Goal: Communication & Community: Connect with others

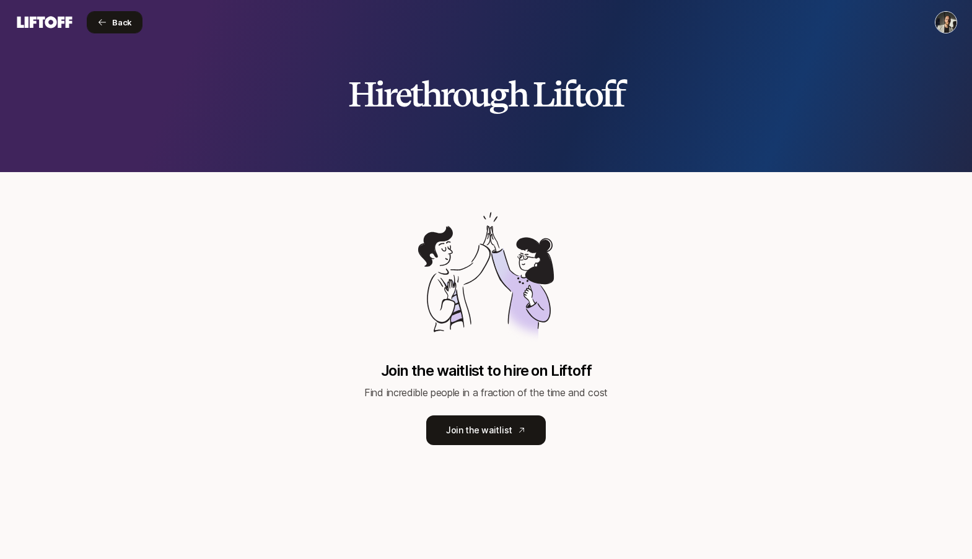
click at [123, 18] on span "Back" at bounding box center [122, 22] width 20 height 12
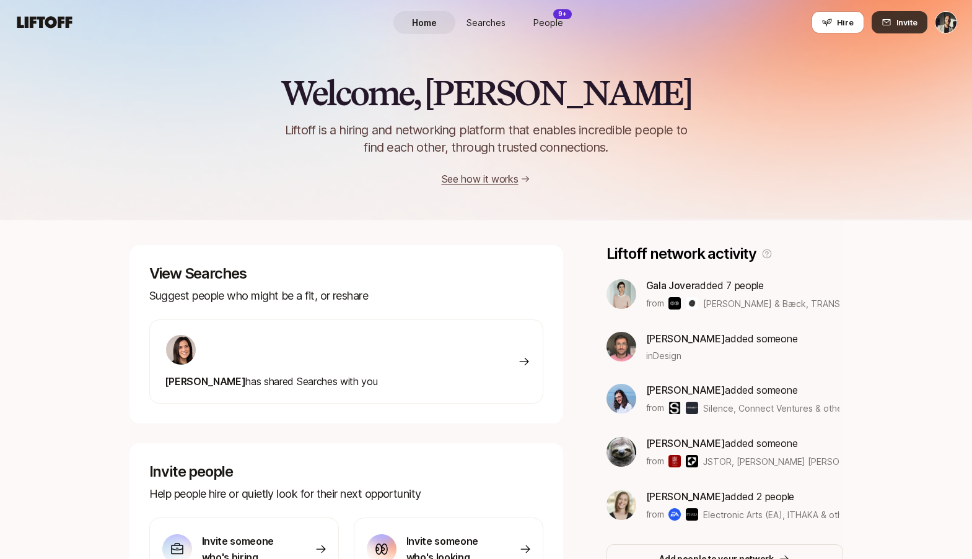
click at [885, 14] on button "Invite" at bounding box center [899, 22] width 56 height 22
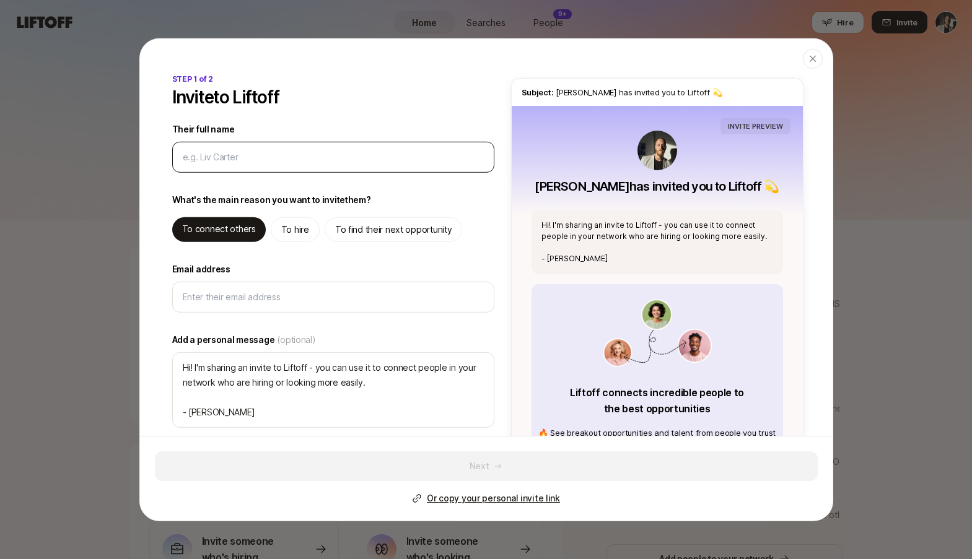
click at [321, 161] on input "Their full name" at bounding box center [333, 156] width 301 height 15
type input "S"
type textarea "x"
type input "St"
type textarea "x"
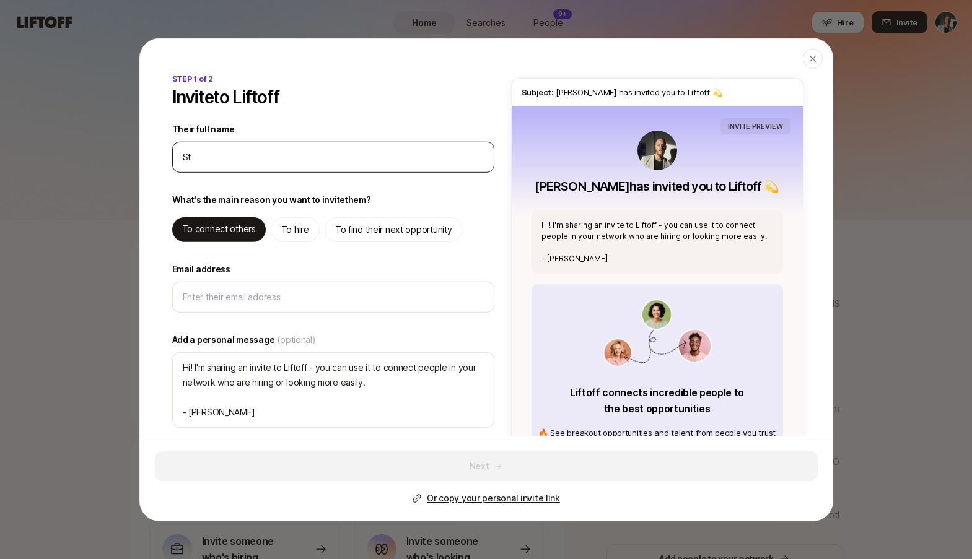
type input "Ste"
type textarea "x"
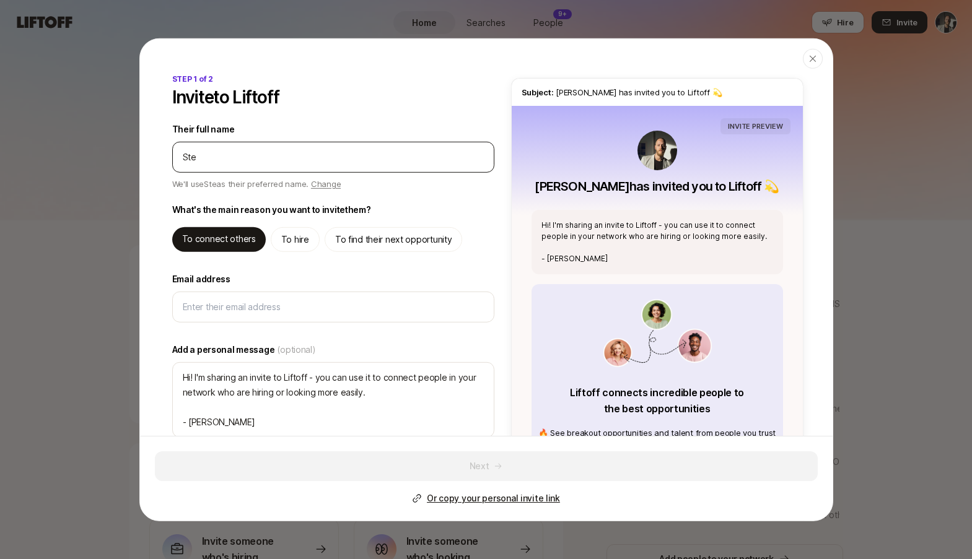
type input "Step"
type textarea "x"
type input "Steph"
type textarea "x"
type input "Stepha"
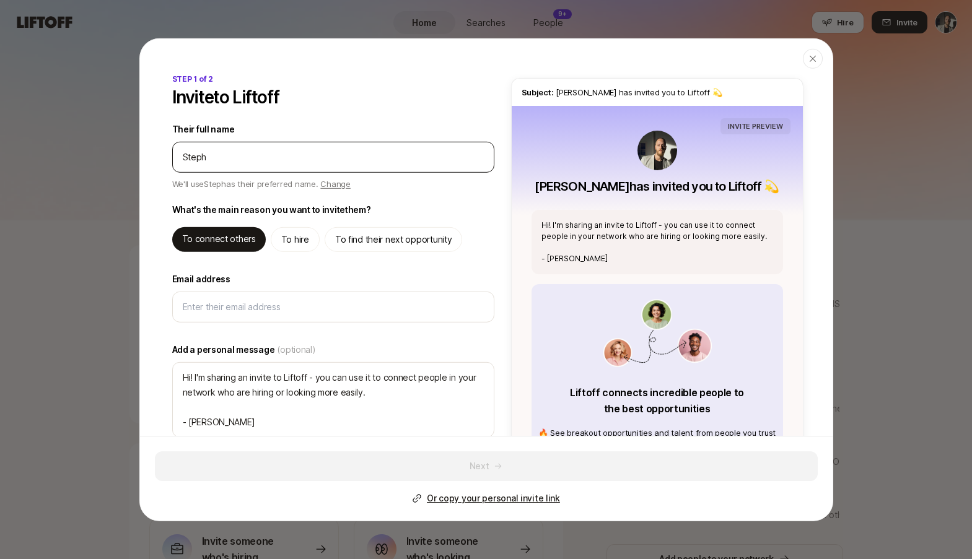
type textarea "x"
type input "[PERSON_NAME]"
type textarea "x"
type input "[PERSON_NAME]"
type textarea "x"
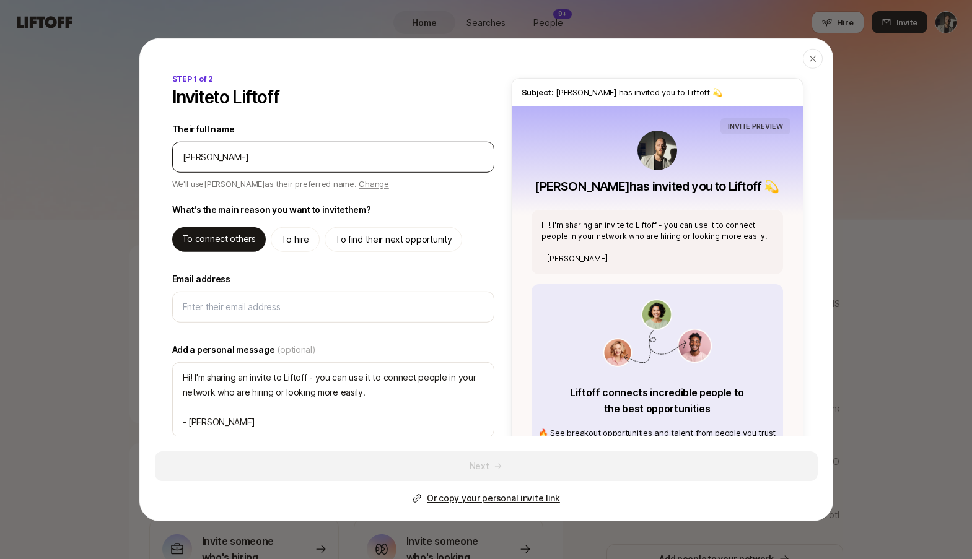
type input "[PERSON_NAME]"
type textarea "x"
type input "[PERSON_NAME]"
type textarea "x"
type input "[PERSON_NAME]"
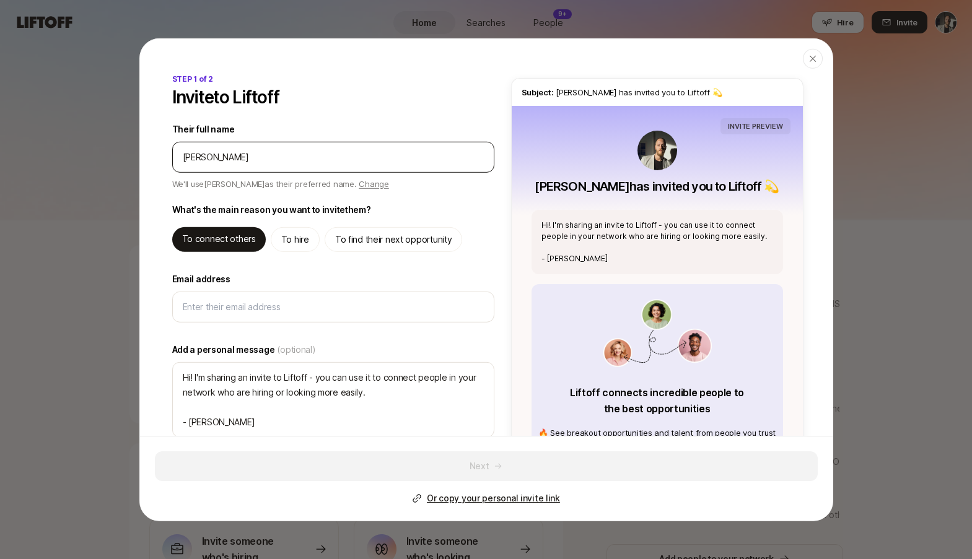
type textarea "x"
type input "[PERSON_NAME]"
type textarea "x"
type input "[PERSON_NAME]"
type textarea "x"
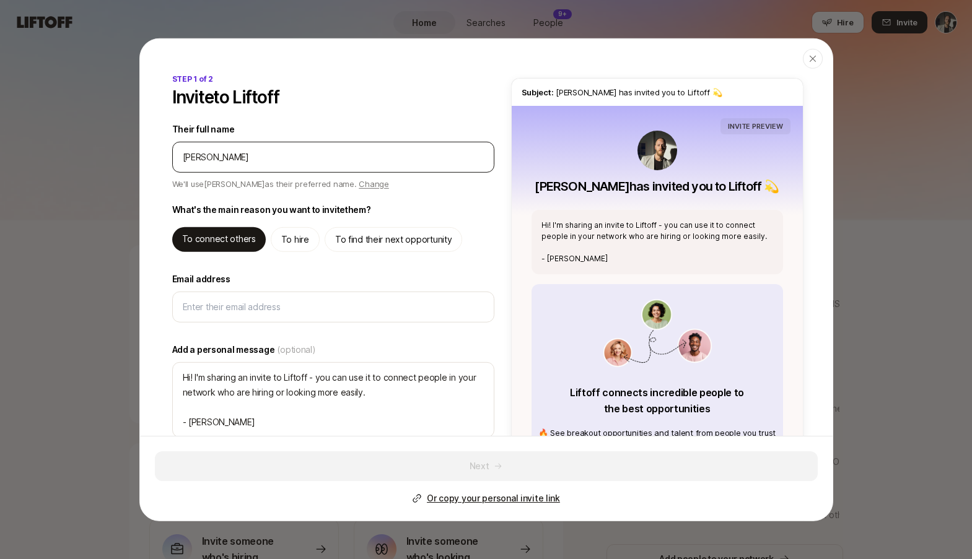
type input "[PERSON_NAME]"
type textarea "x"
type input "[PERSON_NAME]"
type textarea "x"
type input "[PERSON_NAME]"
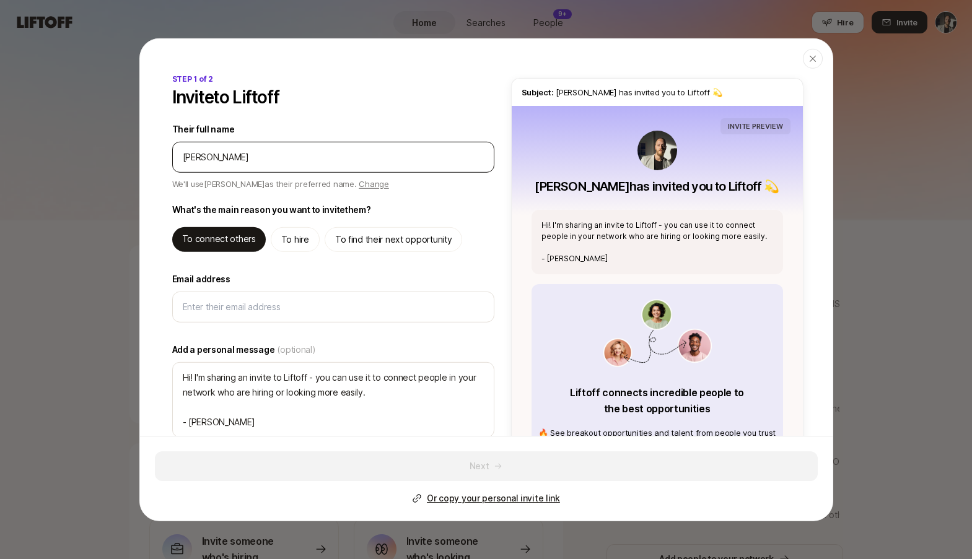
type textarea "x"
type input "[PERSON_NAME]"
type textarea "x"
type input "[PERSON_NAME]"
type textarea "x"
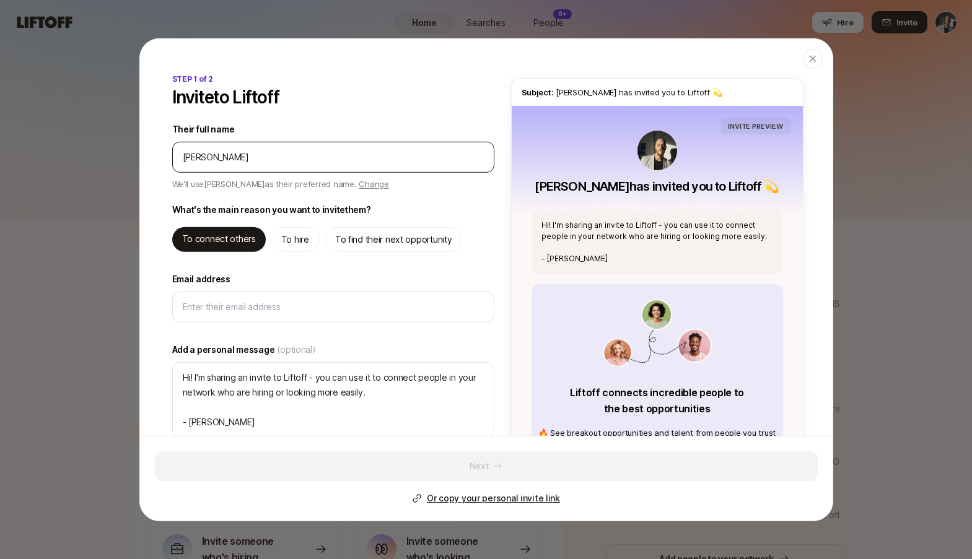
type input "[PERSON_NAME]"
type textarea "x"
type input "[PERSON_NAME]"
type textarea "x"
type input "[PERSON_NAME]"
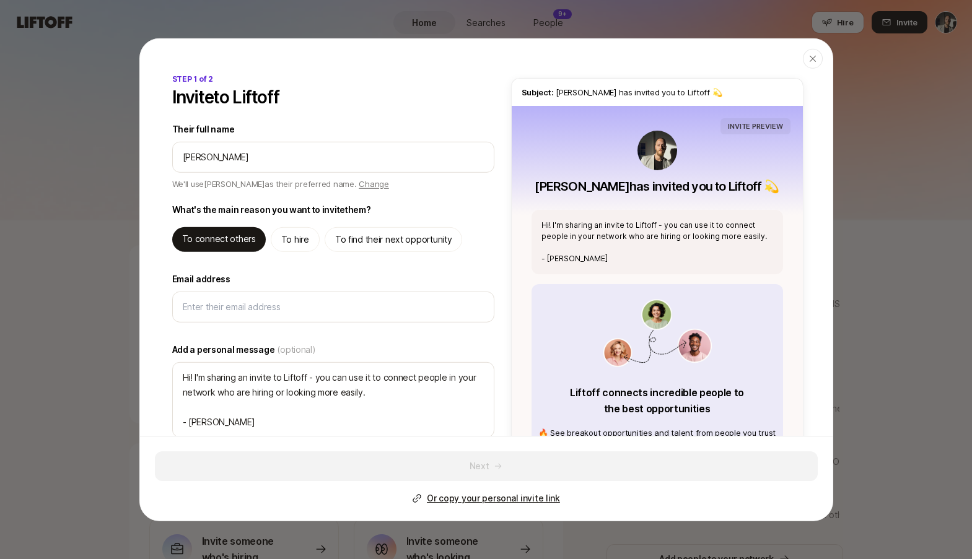
type textarea "Hi [PERSON_NAME]! I'm sharing an invite to Liftoff - you can use it to connect …"
type textarea "x"
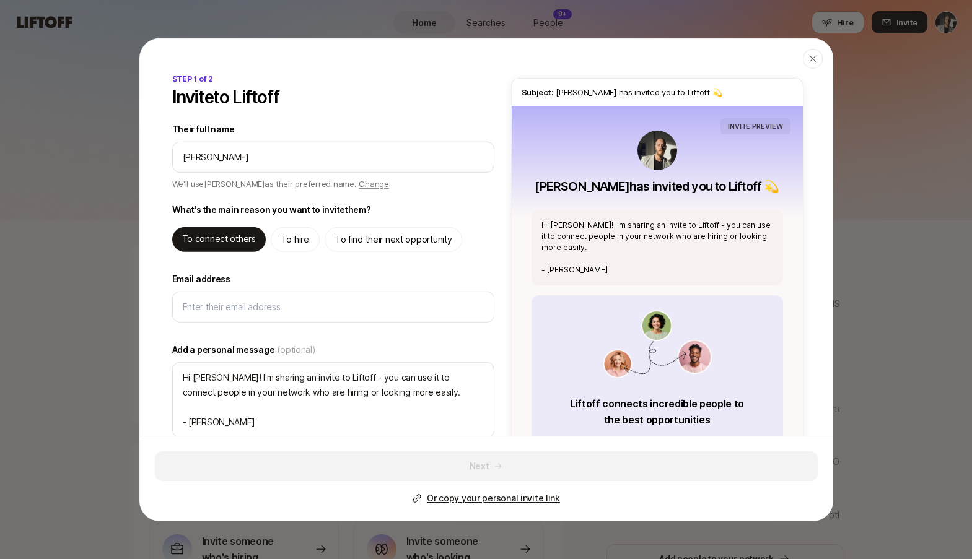
click at [340, 110] on div "STEP 1 of 2 Invite to Liftoff Their full name We'll use [PERSON_NAME] as their …" at bounding box center [333, 322] width 327 height 498
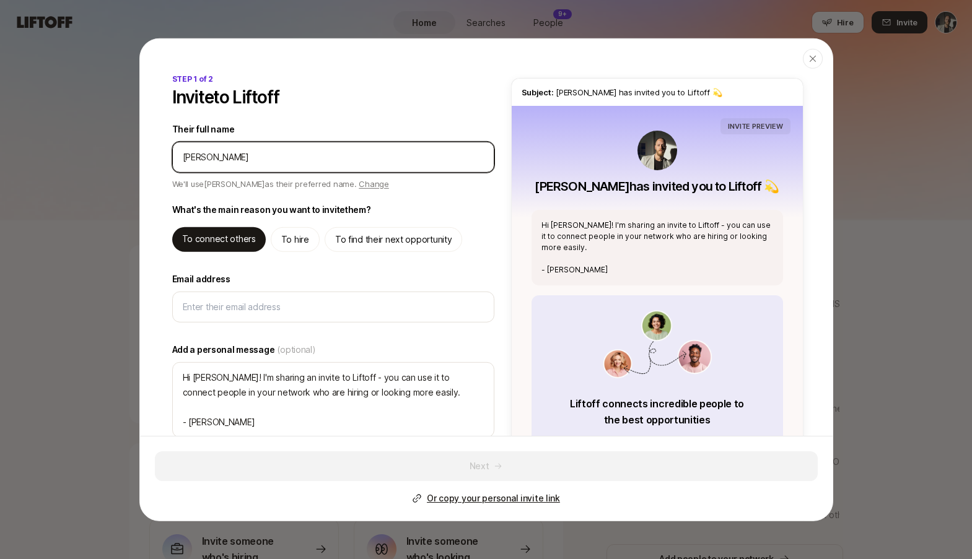
click at [237, 156] on input "Their full name" at bounding box center [333, 156] width 301 height 15
type input "[PERSON_NAME]"
type textarea "x"
type input "[PERSON_NAME]"
type textarea "x"
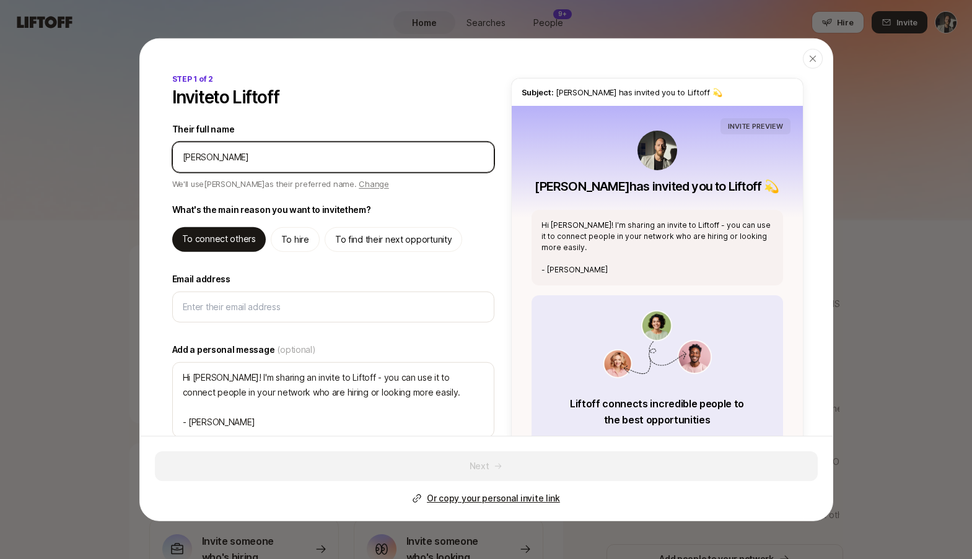
type input "[PERSON_NAME]"
type textarea "x"
type input "[PERSON_NAME]"
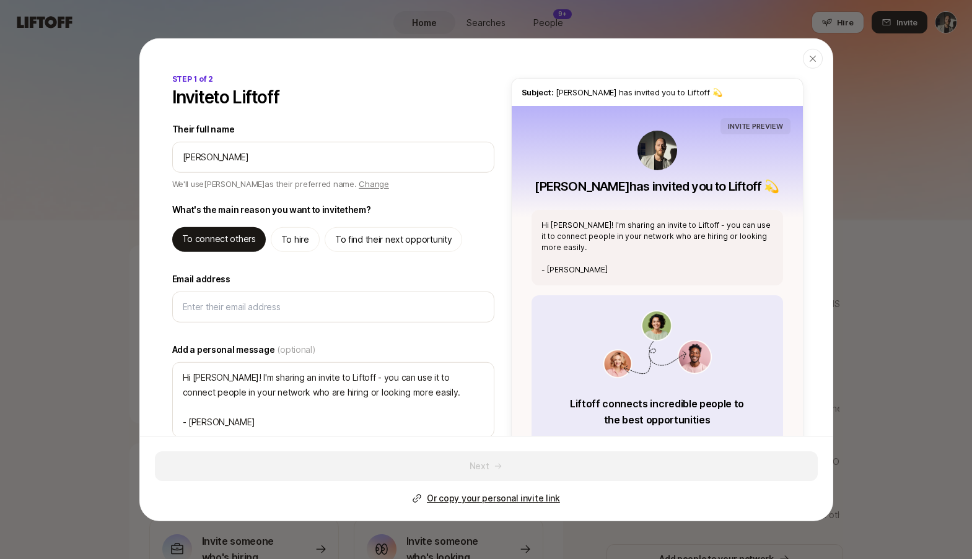
type textarea "x"
click at [276, 273] on label "Email address" at bounding box center [333, 278] width 322 height 15
click at [276, 299] on input "Email address" at bounding box center [333, 306] width 301 height 15
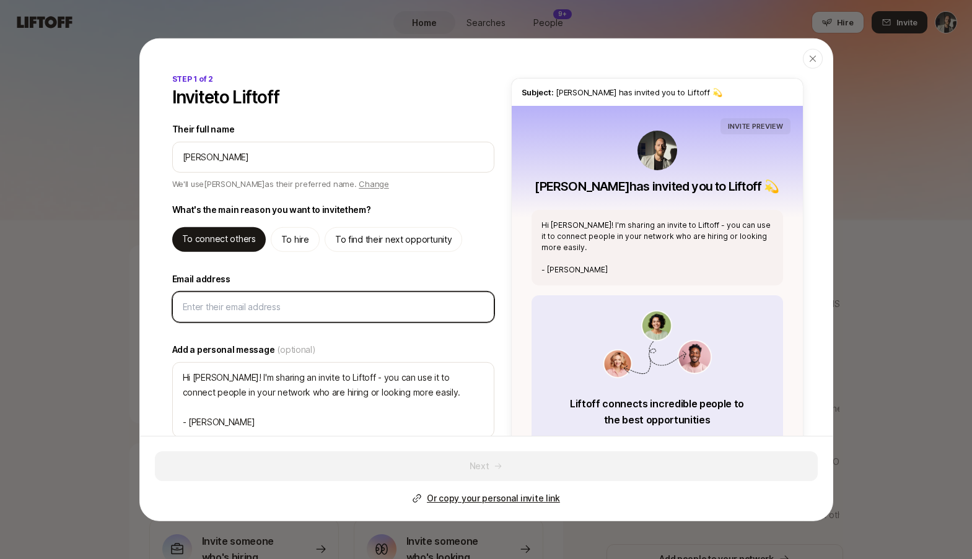
paste input "[PERSON_NAME][EMAIL_ADDRESS][DOMAIN_NAME]"
type input "[PERSON_NAME][EMAIL_ADDRESS][DOMAIN_NAME]"
type textarea "x"
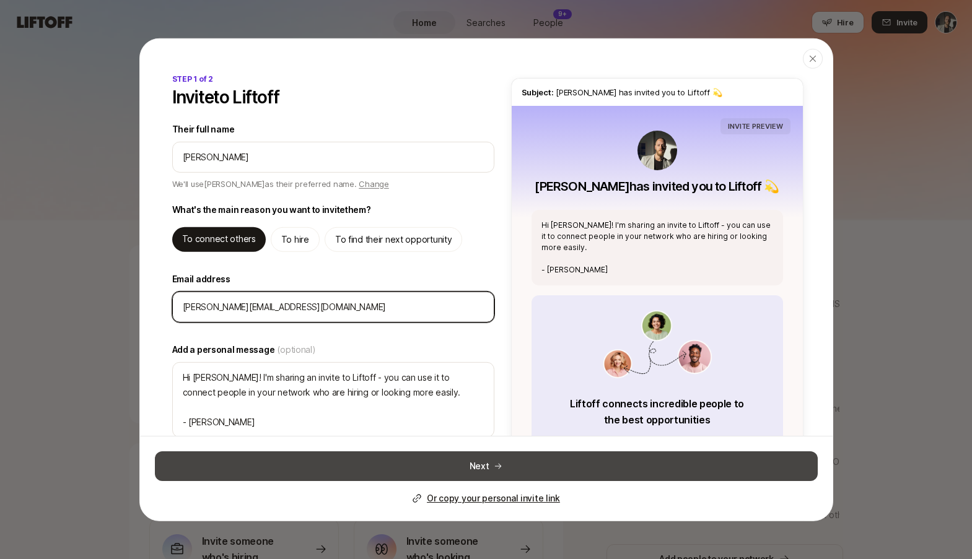
type input "[PERSON_NAME][EMAIL_ADDRESS][DOMAIN_NAME]"
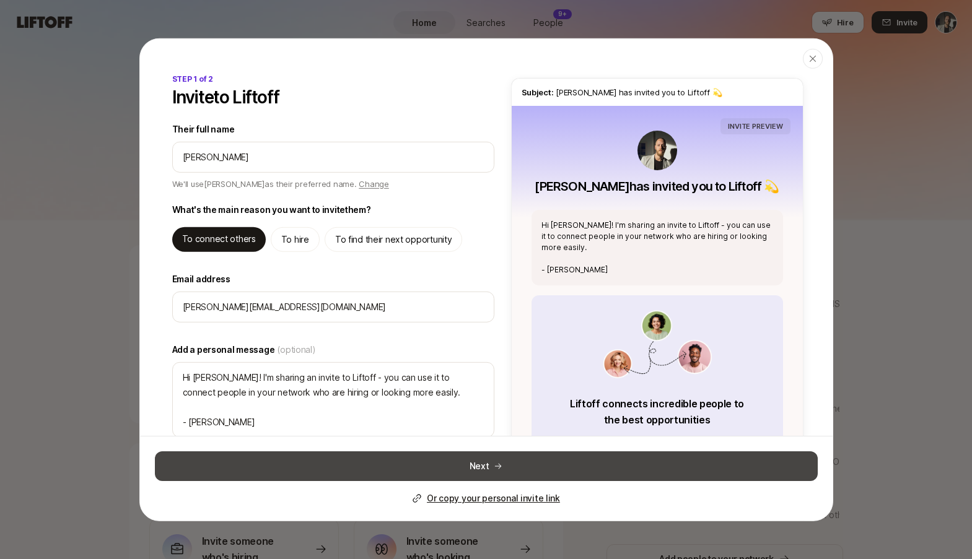
click at [348, 472] on button "Next" at bounding box center [486, 467] width 663 height 30
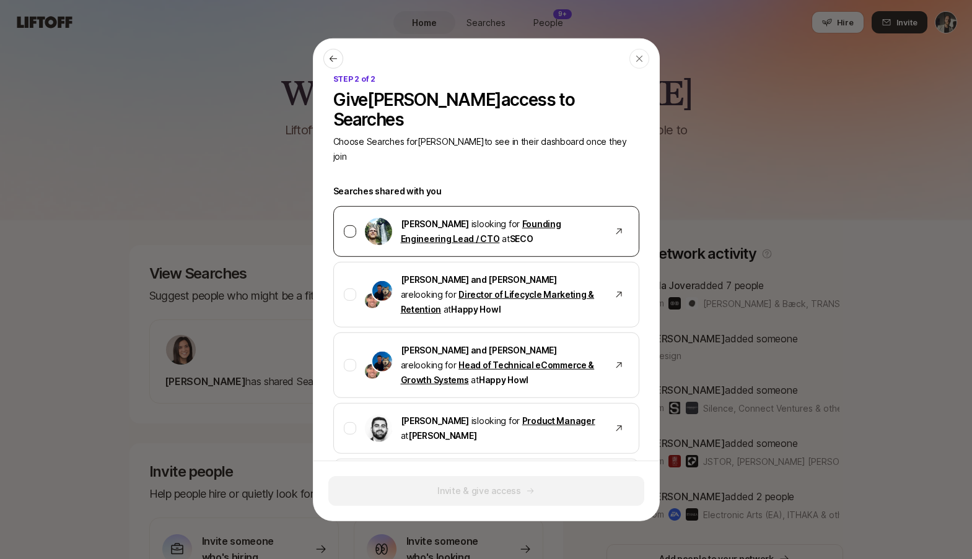
click at [349, 225] on div at bounding box center [350, 231] width 12 height 12
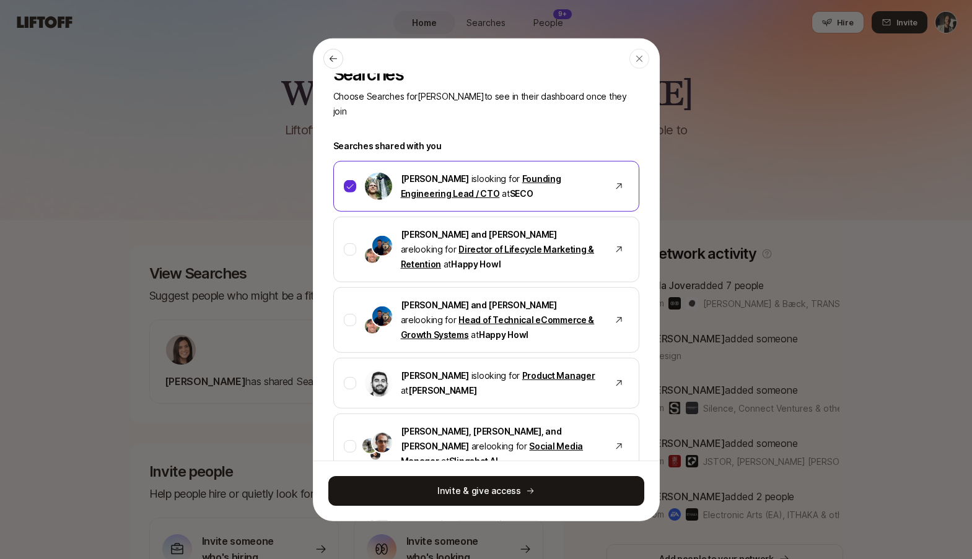
scroll to position [53, 0]
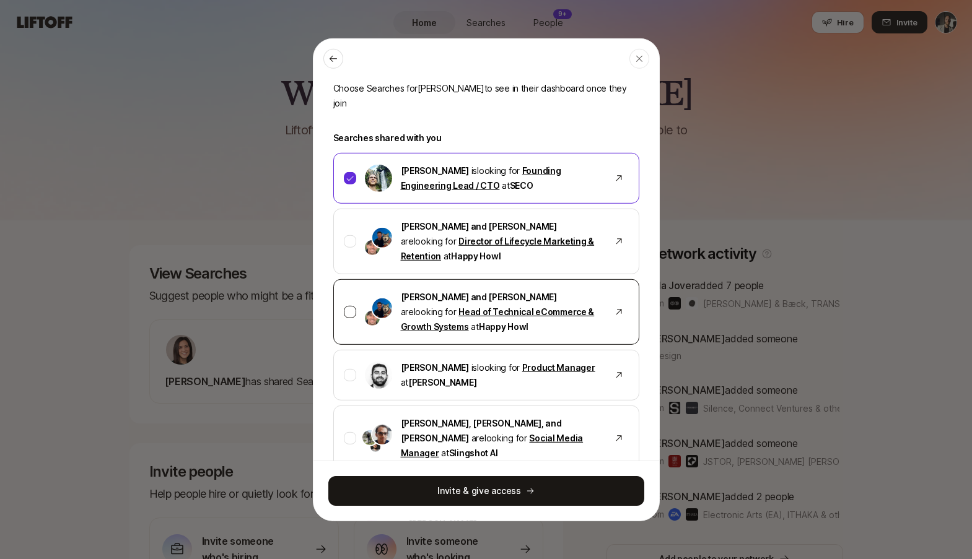
click at [346, 305] on div at bounding box center [350, 311] width 12 height 12
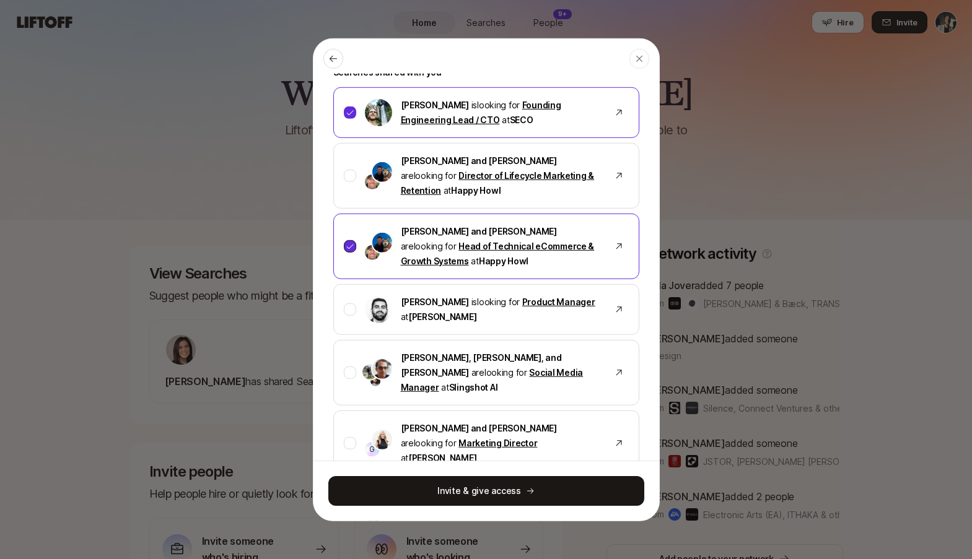
scroll to position [126, 0]
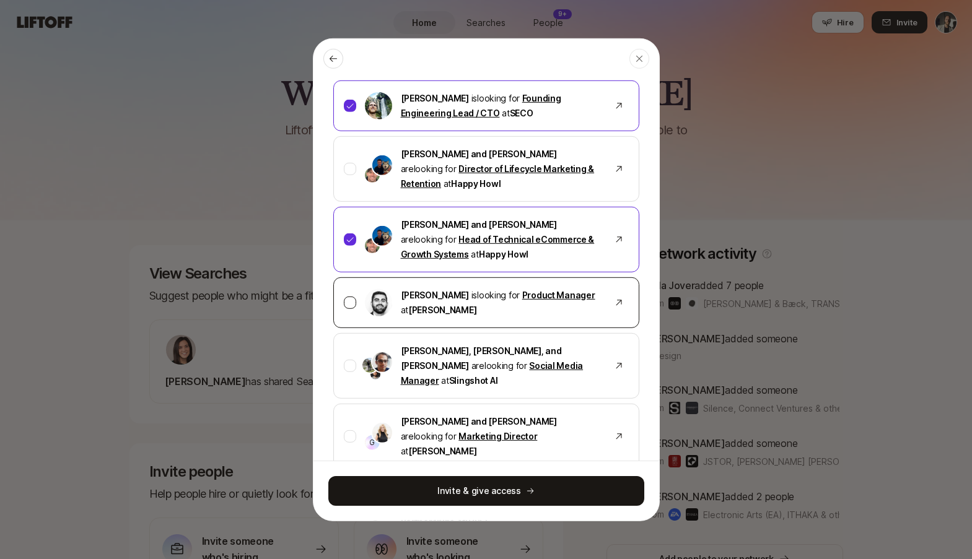
click at [348, 296] on div at bounding box center [350, 302] width 12 height 12
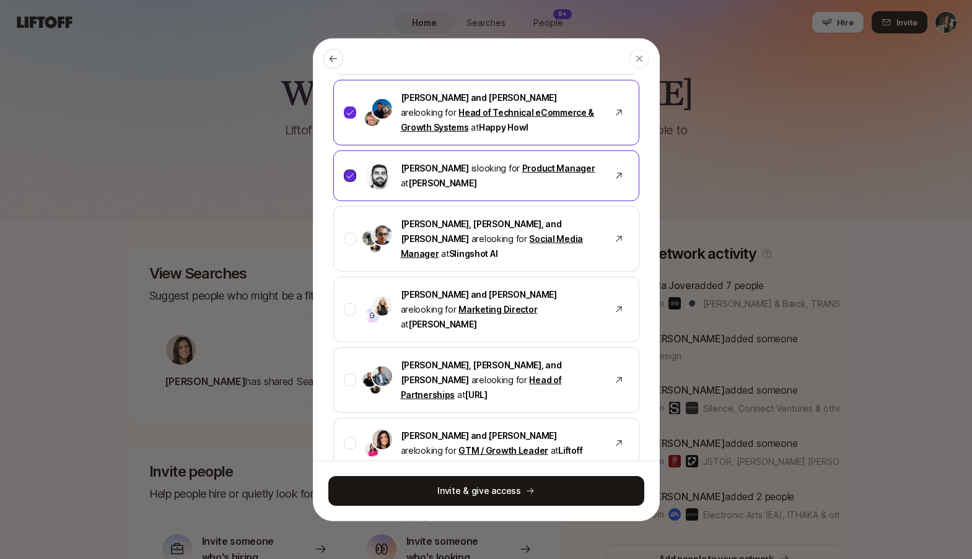
click at [348, 276] on div "G [PERSON_NAME] and [PERSON_NAME] are looking for Marketing Director at [GEOGRA…" at bounding box center [486, 309] width 306 height 66
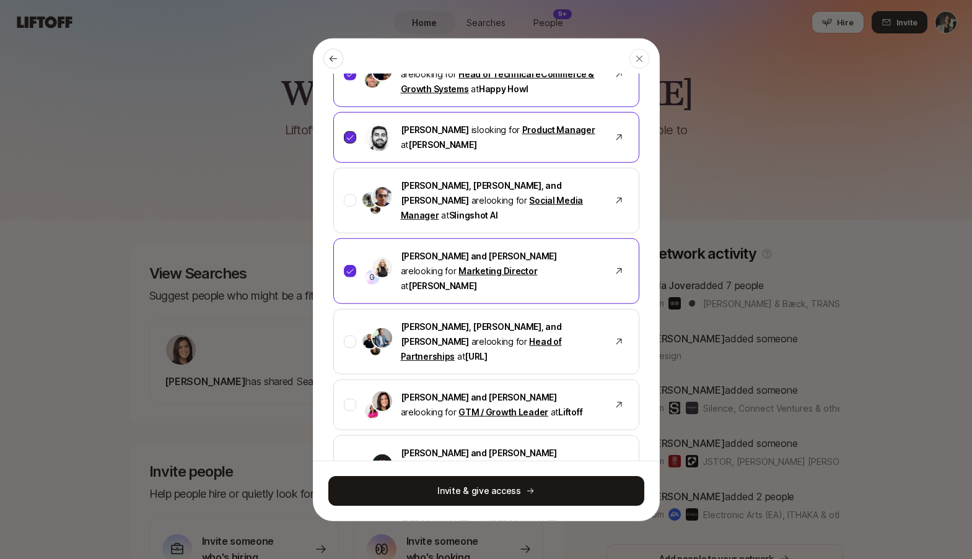
scroll to position [308, 0]
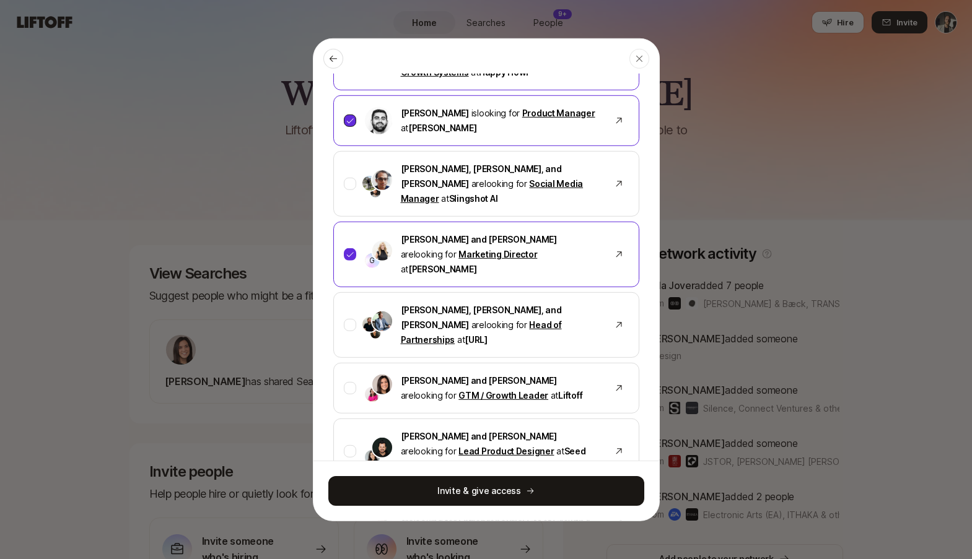
click at [348, 292] on div "[PERSON_NAME], [PERSON_NAME], and [PERSON_NAME] are looking for Head of Partner…" at bounding box center [486, 325] width 306 height 66
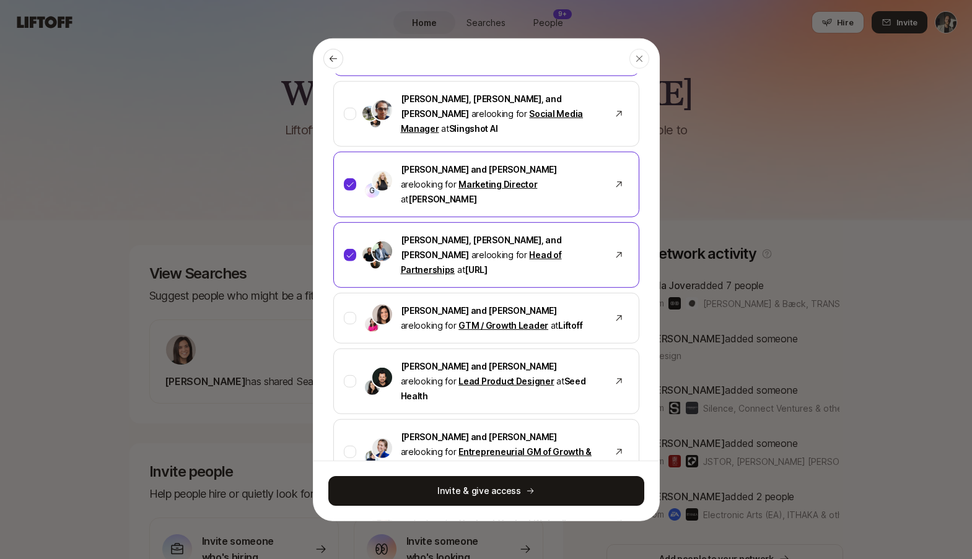
click at [348, 292] on div "[PERSON_NAME] and [PERSON_NAME] are looking for GTM / Growth Leader at Liftoff" at bounding box center [486, 317] width 306 height 51
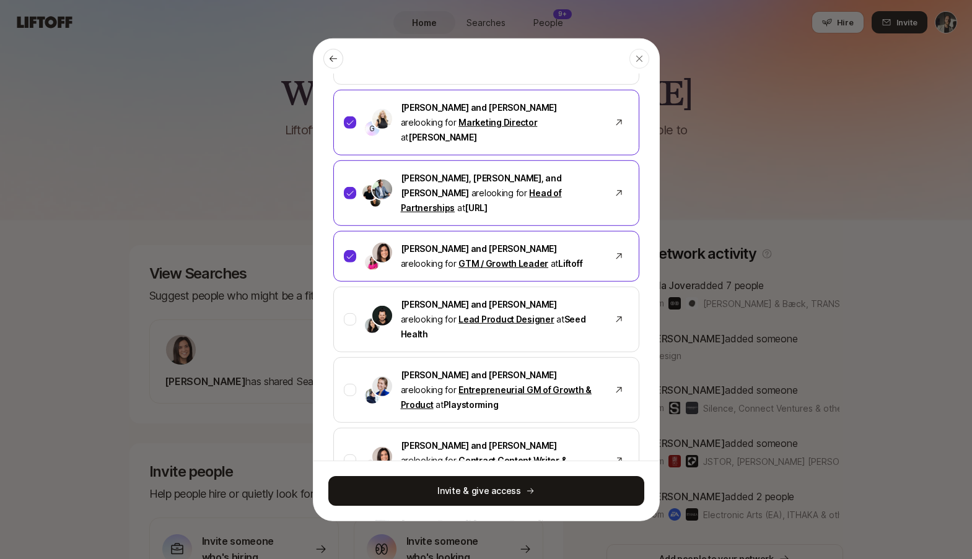
scroll to position [442, 0]
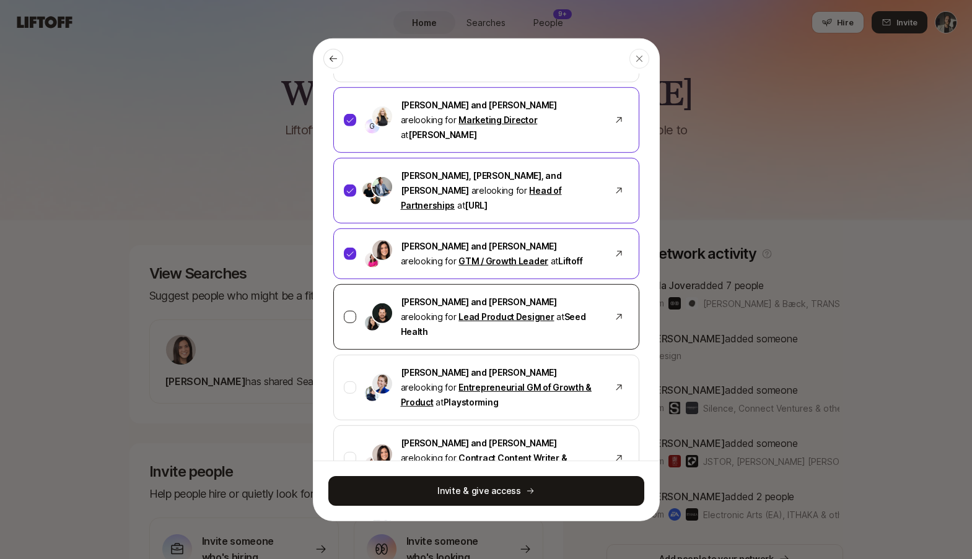
click at [346, 284] on div "[PERSON_NAME] and [PERSON_NAME] are looking for Lead Product Designer at Seed H…" at bounding box center [486, 317] width 306 height 66
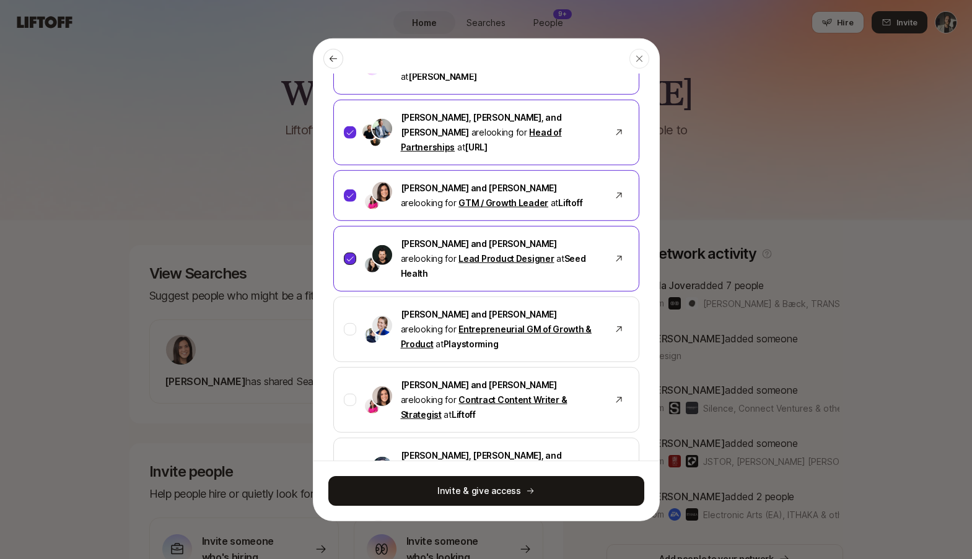
click at [346, 296] on div "[PERSON_NAME] and [PERSON_NAME] are looking for Entrepreneurial GM of Growth & …" at bounding box center [486, 329] width 306 height 66
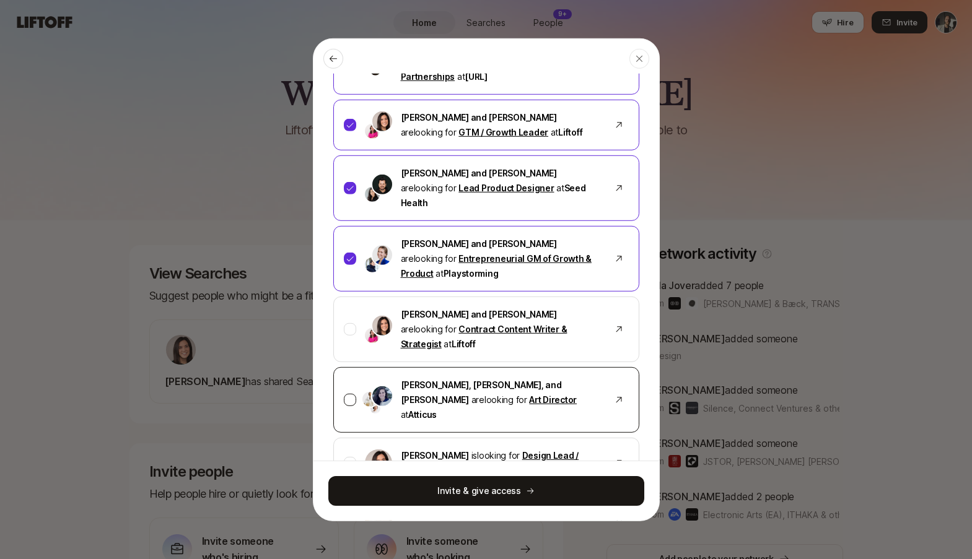
click at [347, 367] on div "[PERSON_NAME], [PERSON_NAME], and [PERSON_NAME] are looking for Art Director at…" at bounding box center [486, 400] width 306 height 66
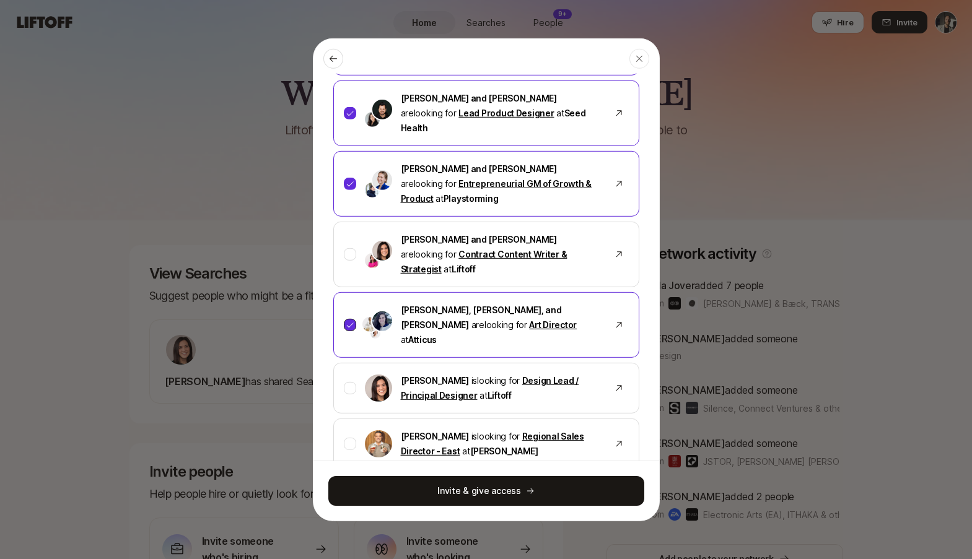
scroll to position [649, 0]
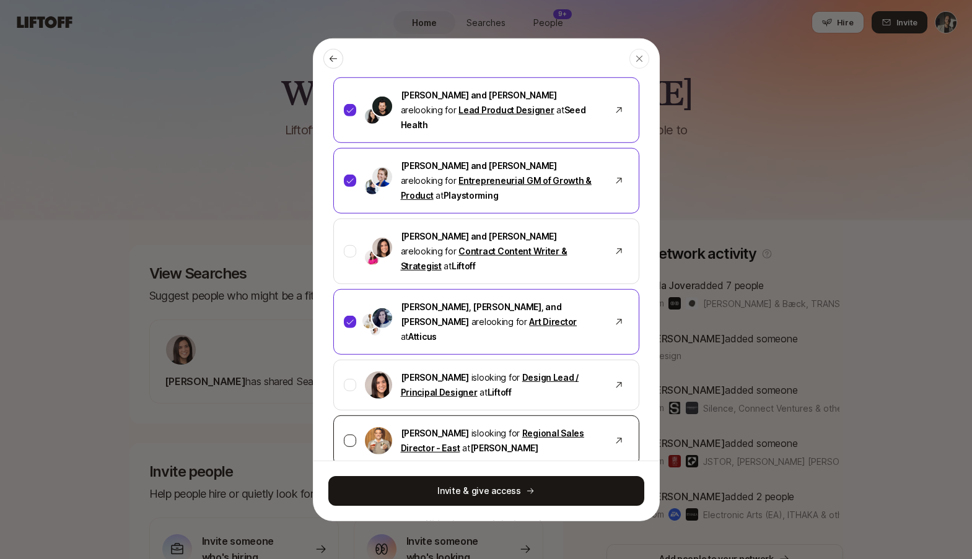
click at [347, 415] on div "[PERSON_NAME] is looking for Regional Sales Director - East at [GEOGRAPHIC_DATA]" at bounding box center [486, 440] width 306 height 51
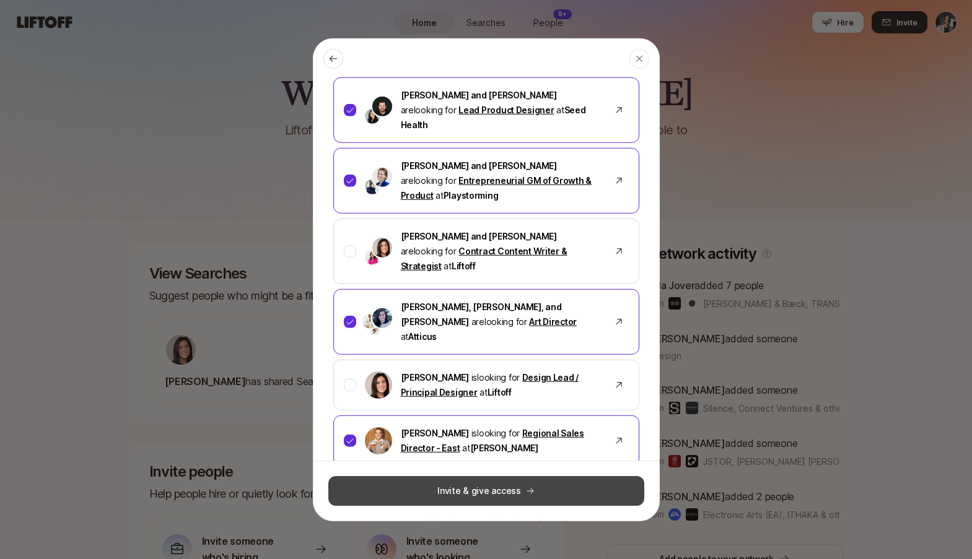
click at [417, 500] on button "Invite & give access" at bounding box center [486, 491] width 316 height 30
